Goal: Task Accomplishment & Management: Manage account settings

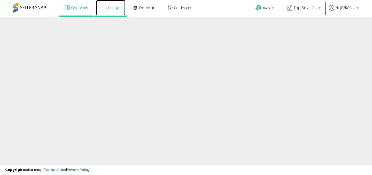
click at [110, 10] on span "Listings" at bounding box center [114, 7] width 13 height 5
click at [108, 9] on span "Listings" at bounding box center [114, 7] width 13 height 5
